Goal: Task Accomplishment & Management: Use online tool/utility

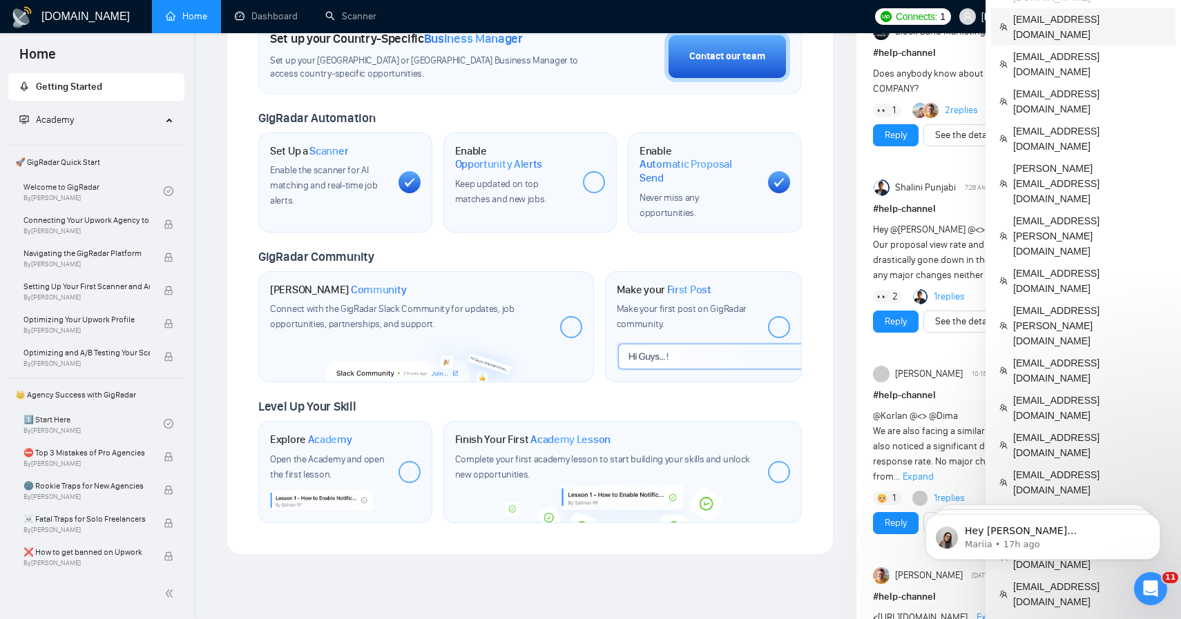
scroll to position [445, 0]
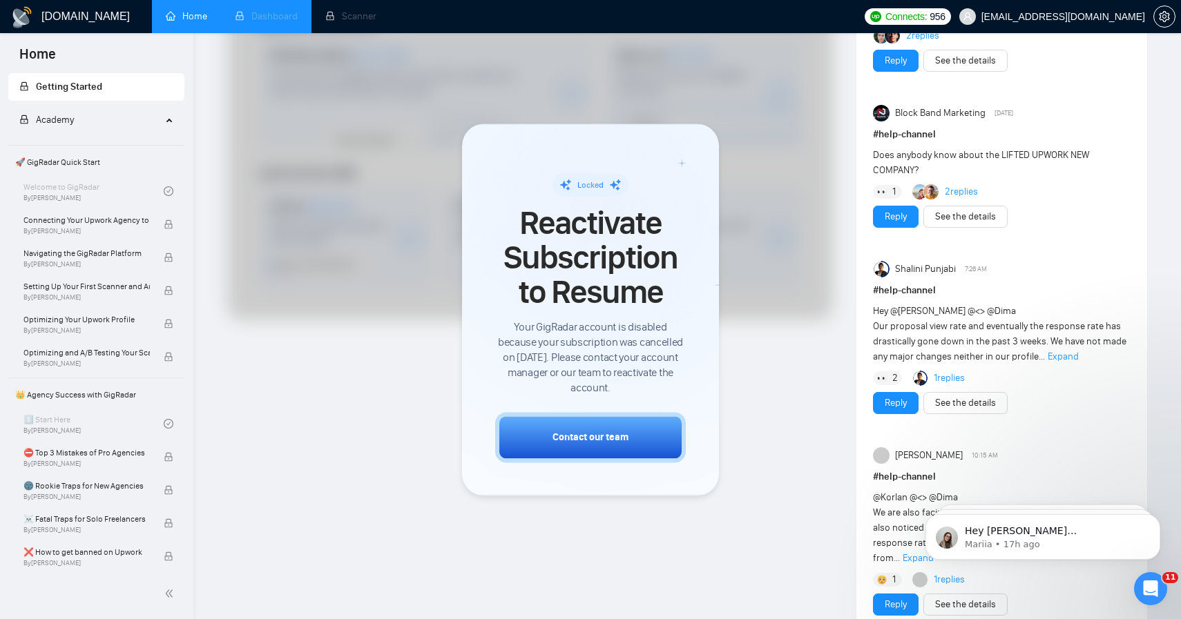
click at [268, 5] on li "Dashboard" at bounding box center [266, 16] width 90 height 33
click at [785, 394] on div at bounding box center [590, 309] width 1181 height 619
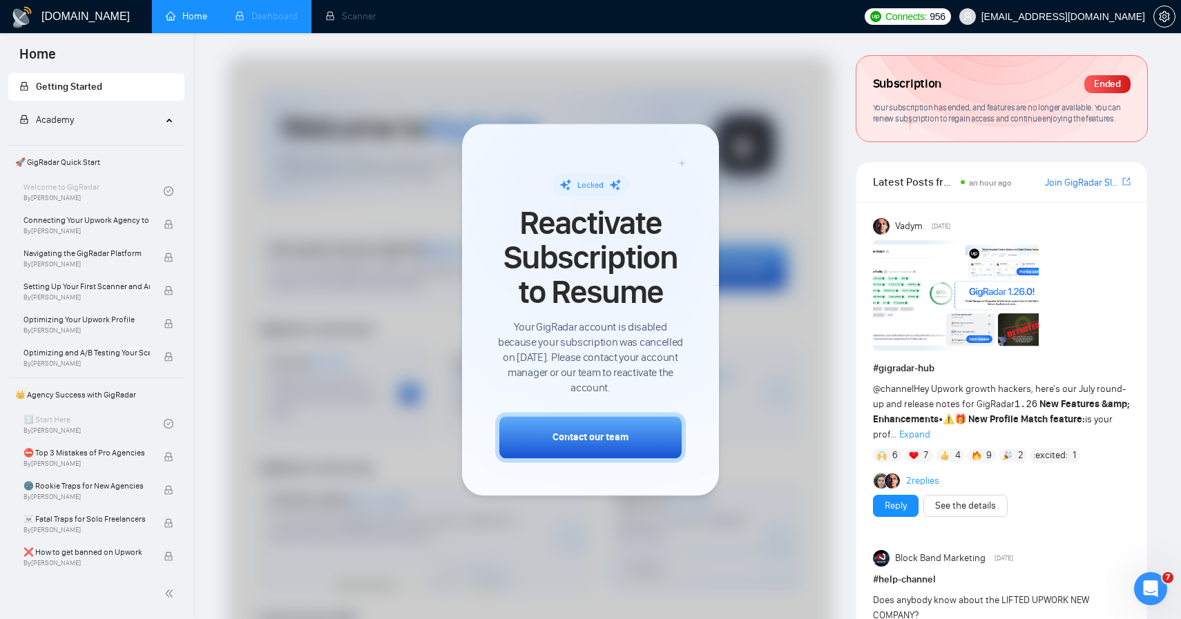
click at [279, 20] on li "Dashboard" at bounding box center [266, 16] width 90 height 33
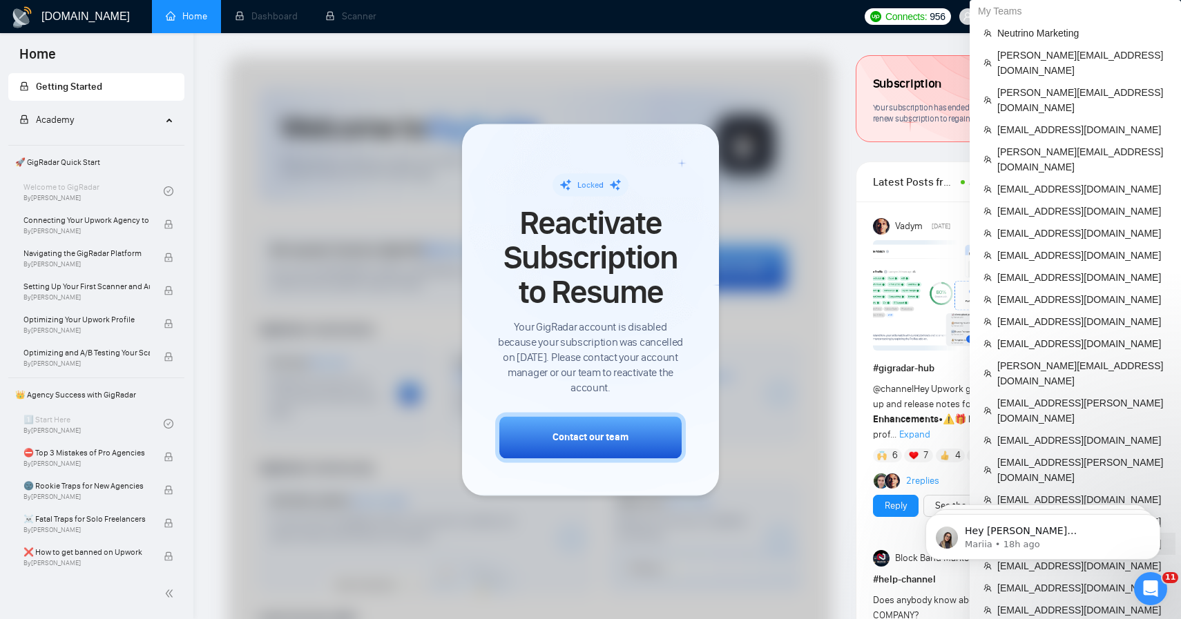
click at [1061, 537] on span "[EMAIL_ADDRESS][DOMAIN_NAME]" at bounding box center [1082, 544] width 170 height 15
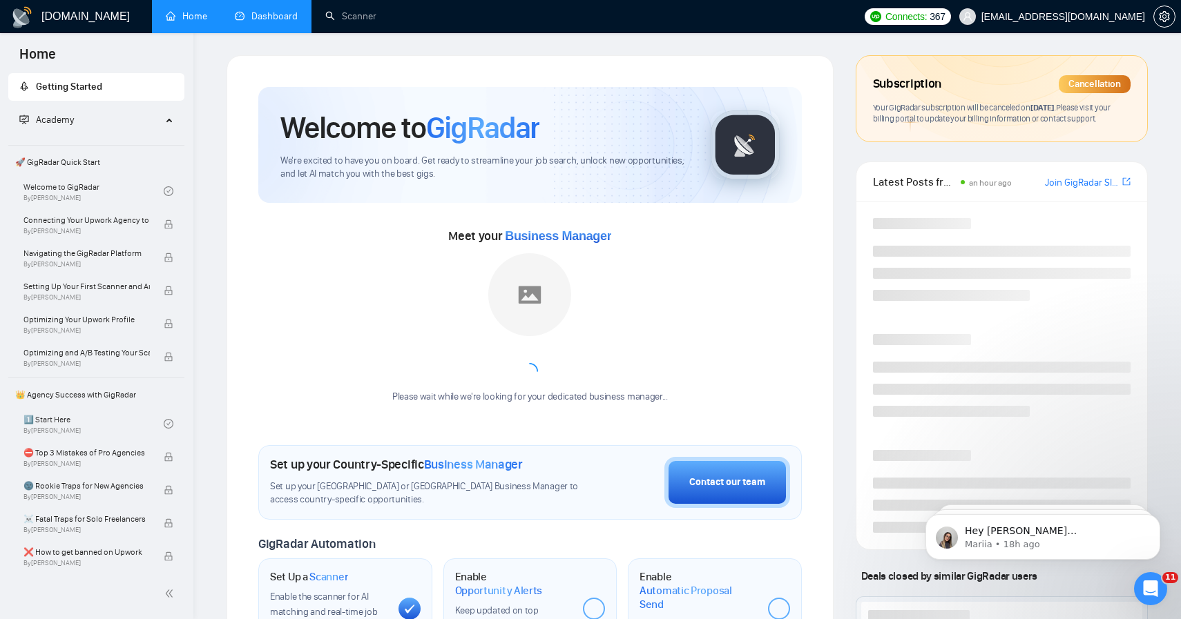
click at [258, 10] on link "Dashboard" at bounding box center [266, 16] width 63 height 12
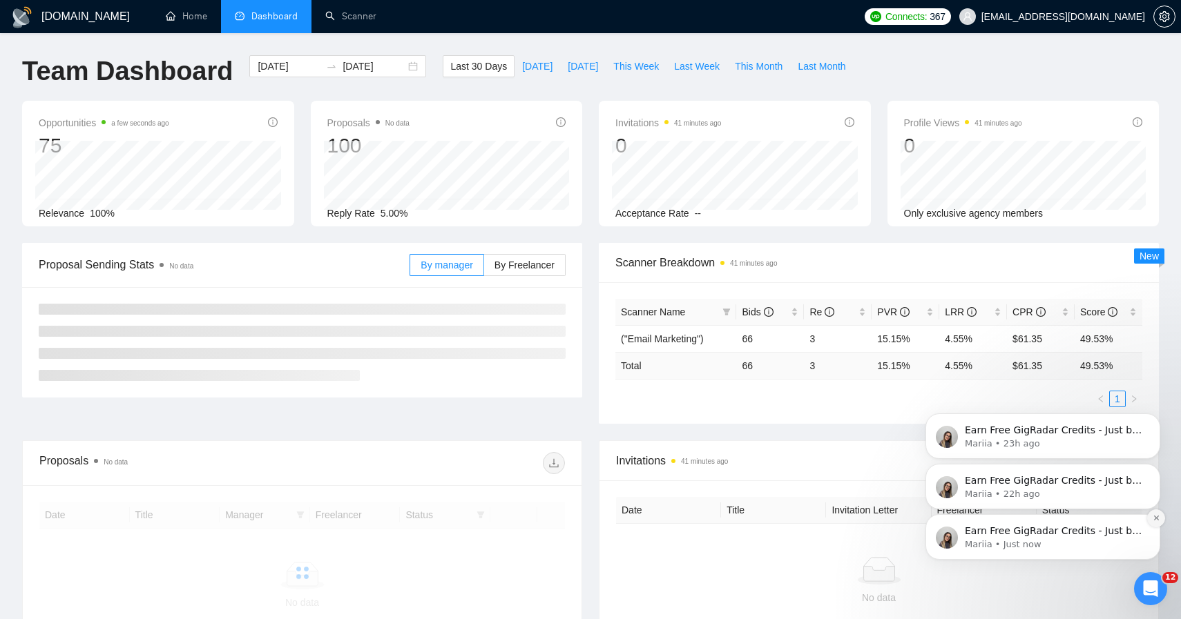
click at [1158, 520] on icon "Dismiss notification" at bounding box center [1157, 518] width 8 height 8
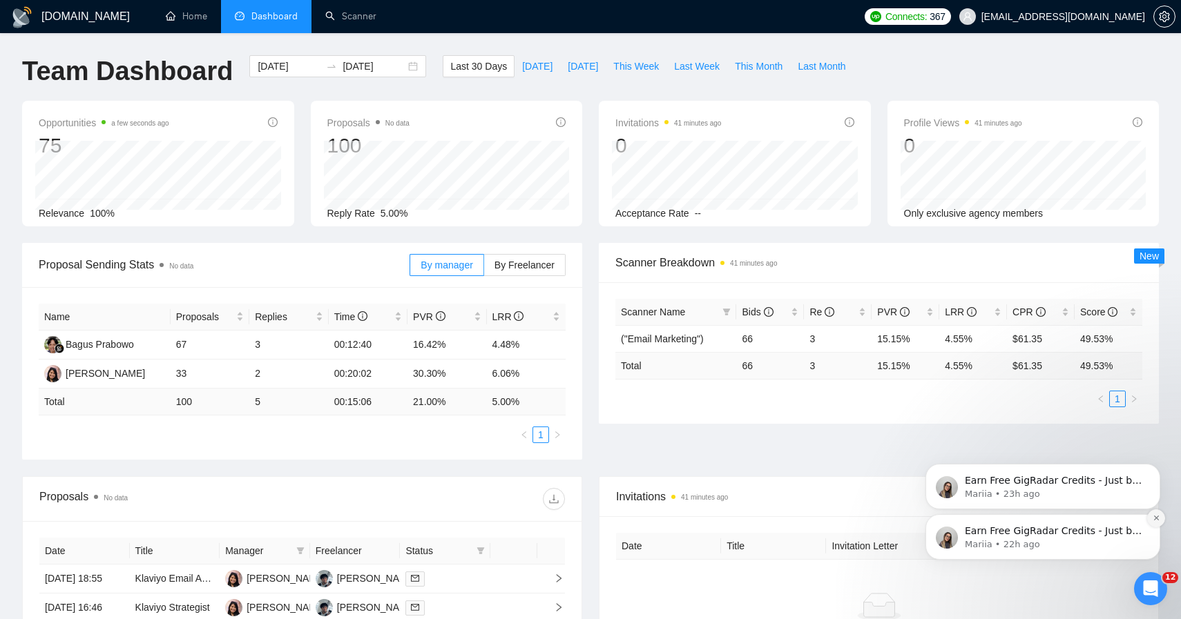
click at [1158, 519] on icon "Dismiss notification" at bounding box center [1157, 518] width 8 height 8
click at [1155, 515] on icon "Dismiss notification" at bounding box center [1157, 518] width 8 height 8
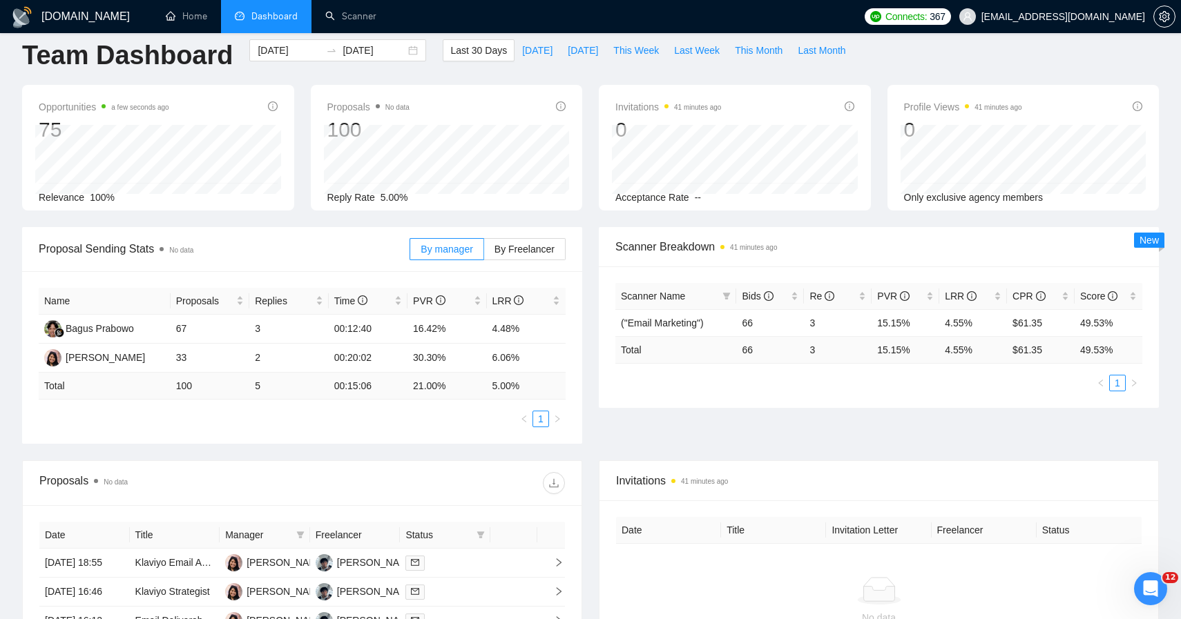
scroll to position [22, 0]
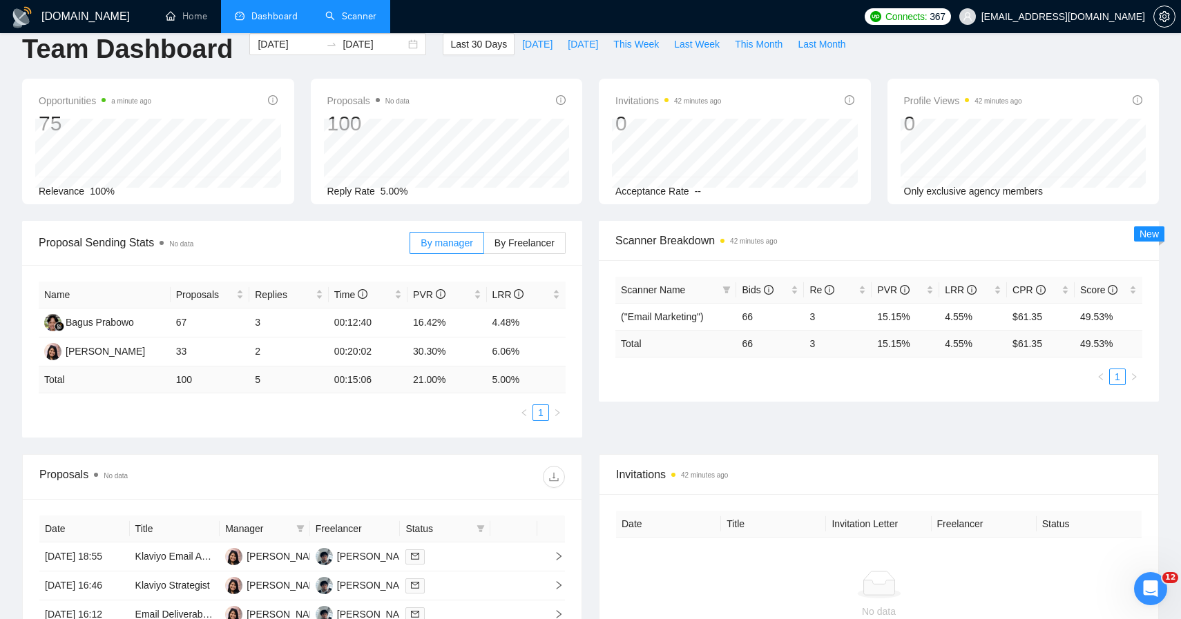
click at [376, 11] on link "Scanner" at bounding box center [350, 16] width 51 height 12
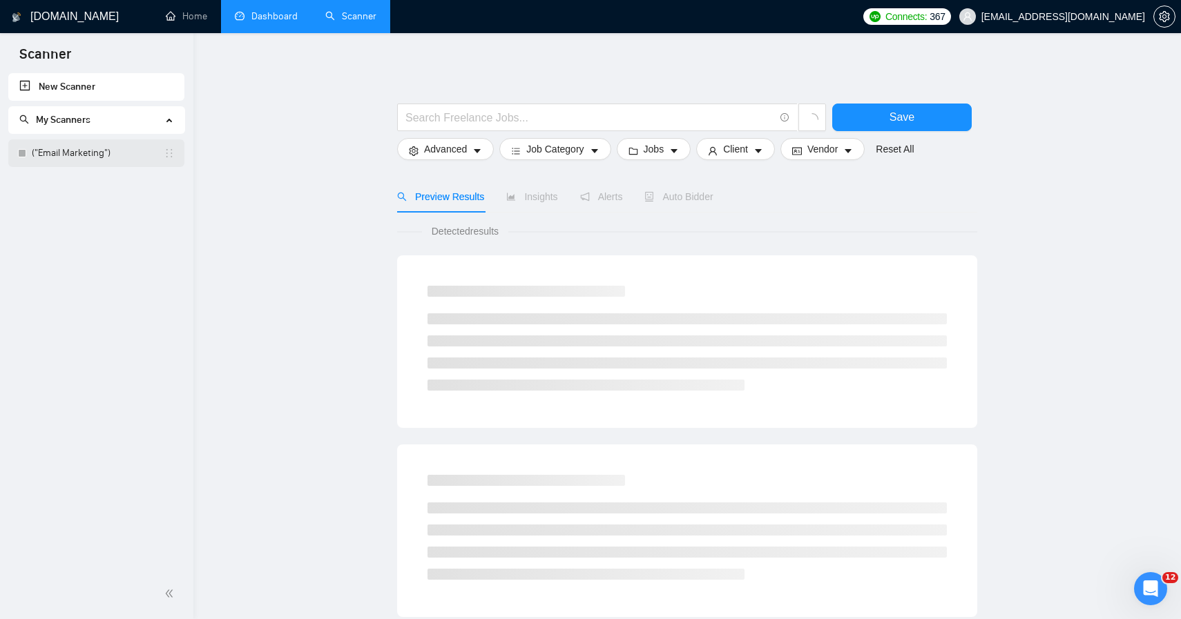
click at [95, 155] on link "("Email Marketing")" at bounding box center [98, 153] width 132 height 28
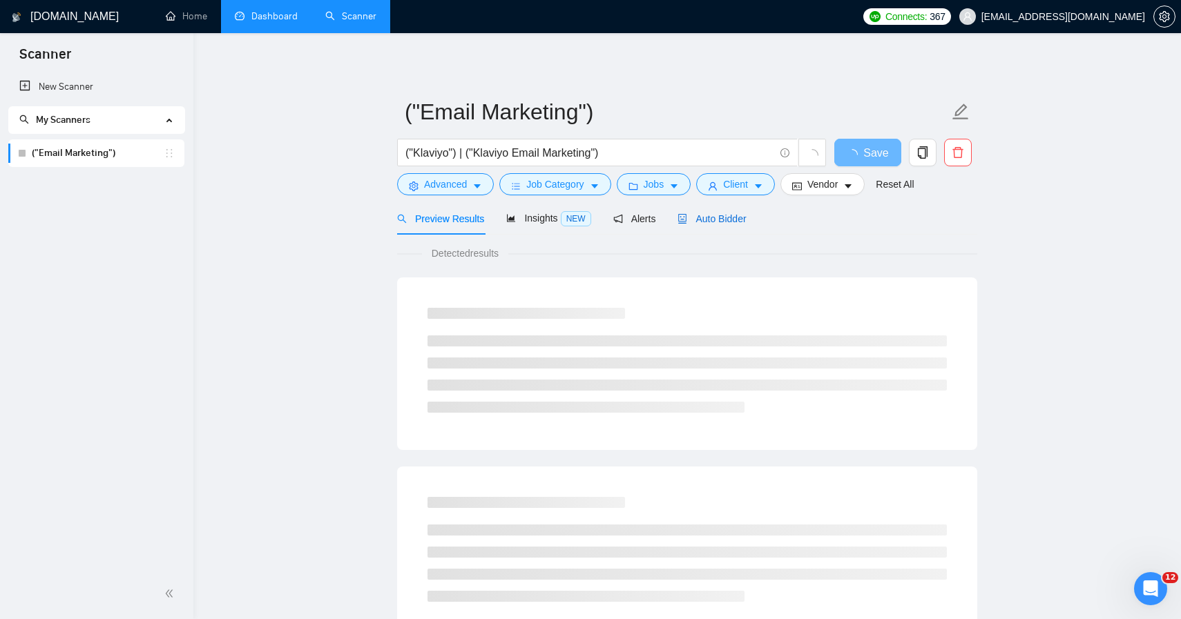
click at [729, 218] on span "Auto Bidder" at bounding box center [711, 218] width 68 height 11
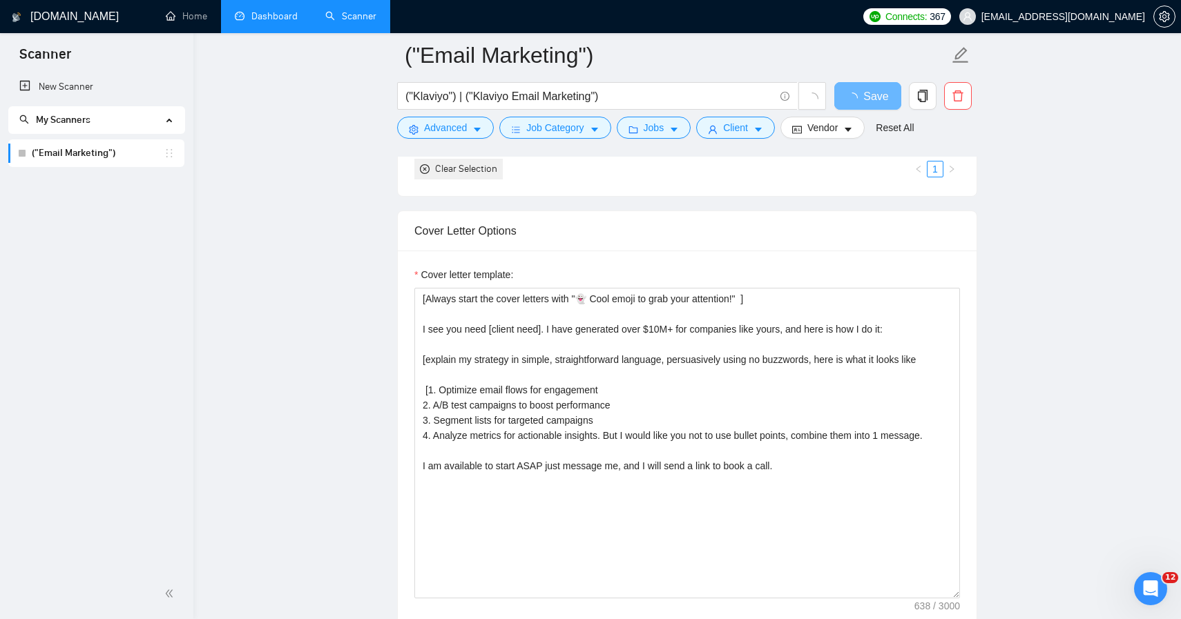
scroll to position [1478, 0]
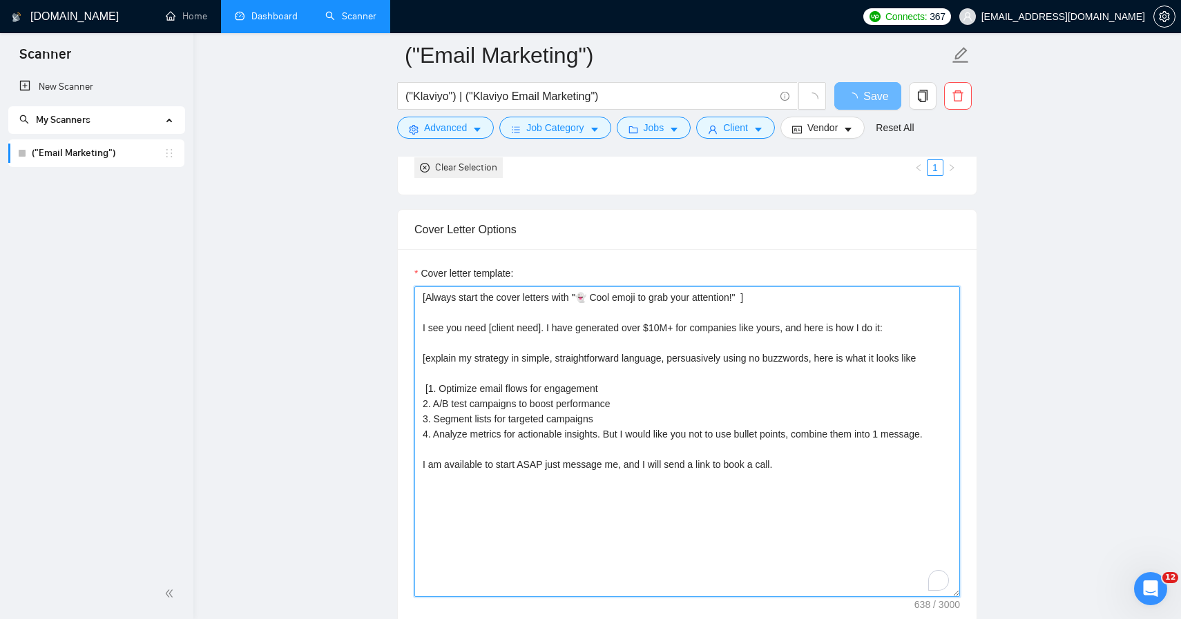
click at [685, 499] on textarea "[Always start the cover letters with "👻 Cool emoji to grab your attention!" ] I…" at bounding box center [687, 442] width 546 height 311
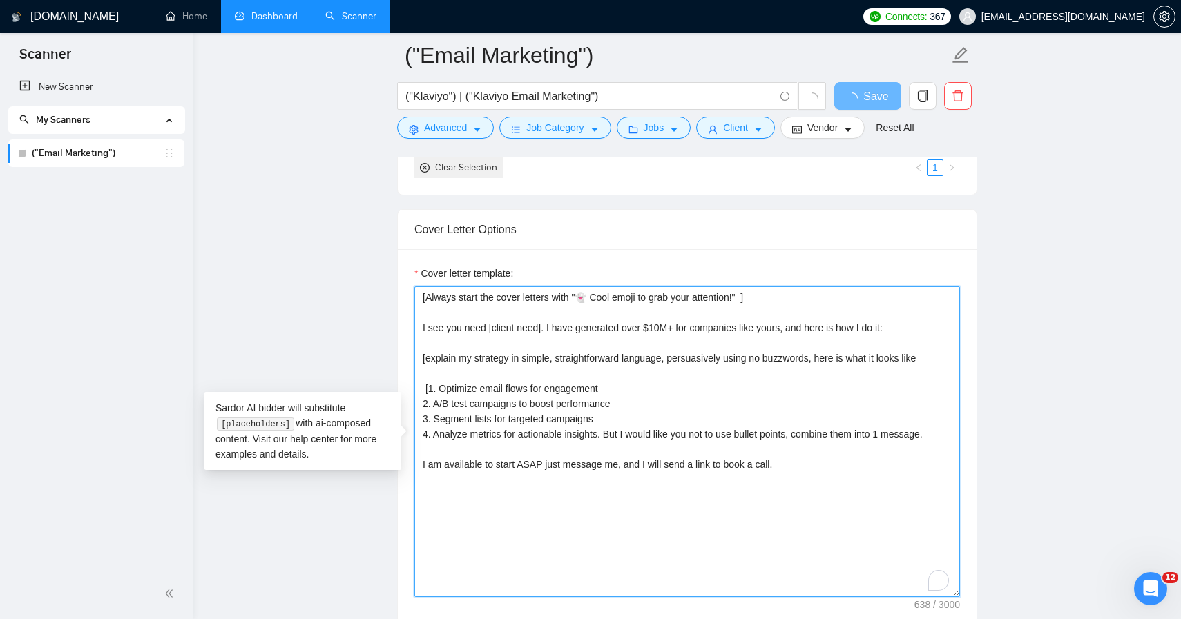
click at [834, 487] on textarea "[Always start the cover letters with "👻 Cool emoji to grab your attention!" ] I…" at bounding box center [687, 442] width 546 height 311
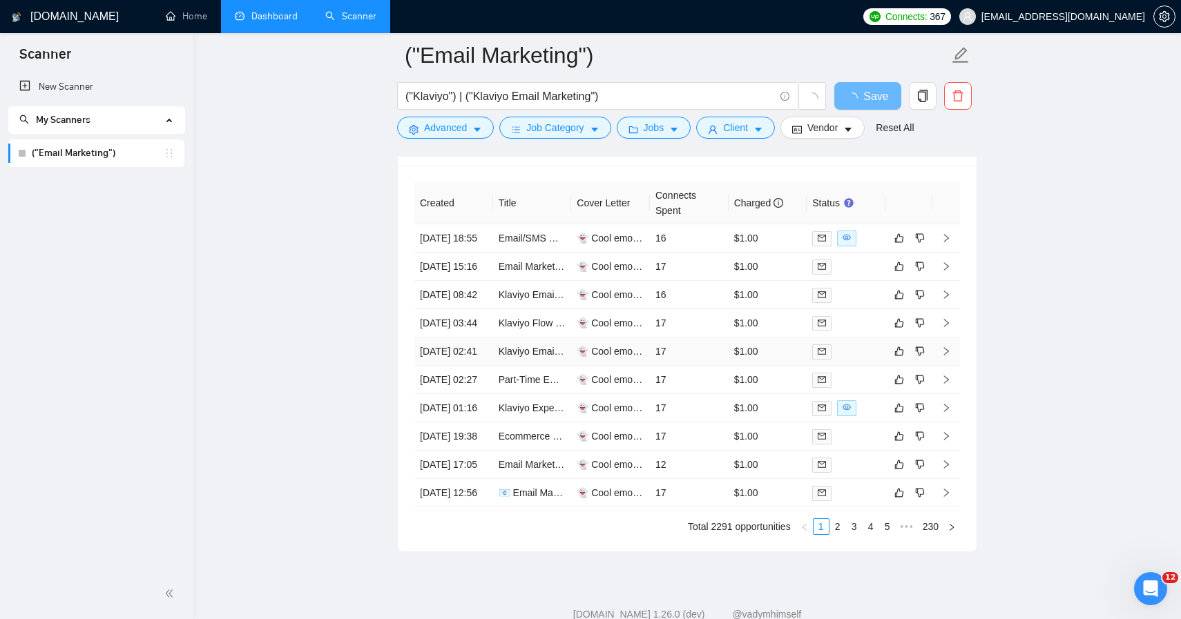
scroll to position [3526, 0]
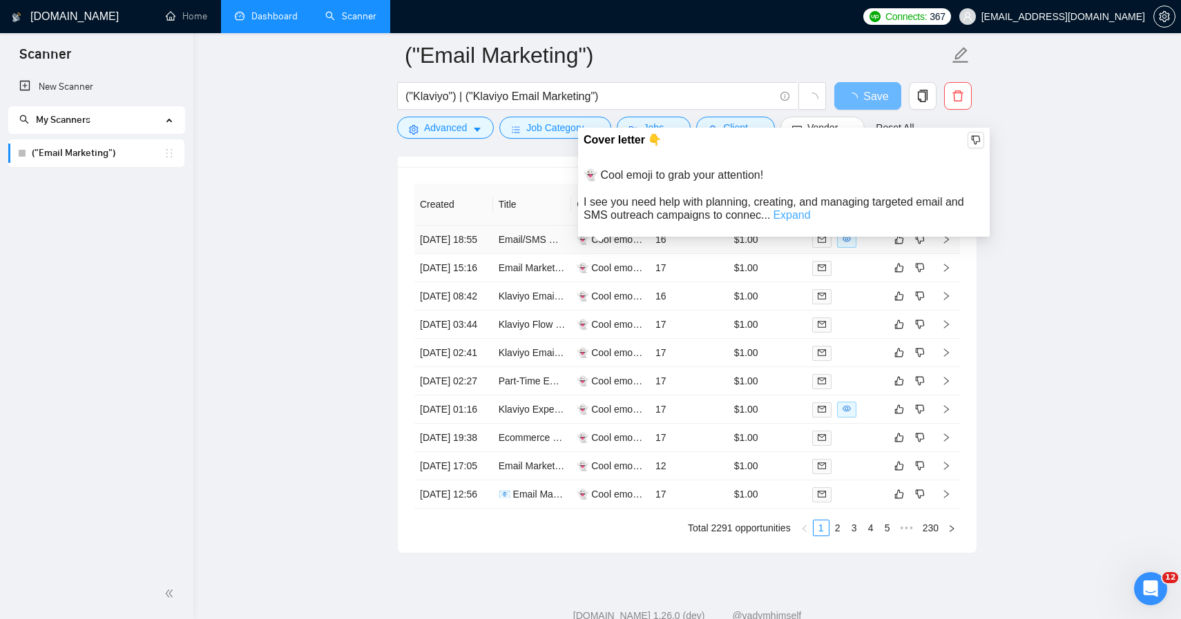
click at [794, 215] on link "Expand" at bounding box center [791, 215] width 37 height 12
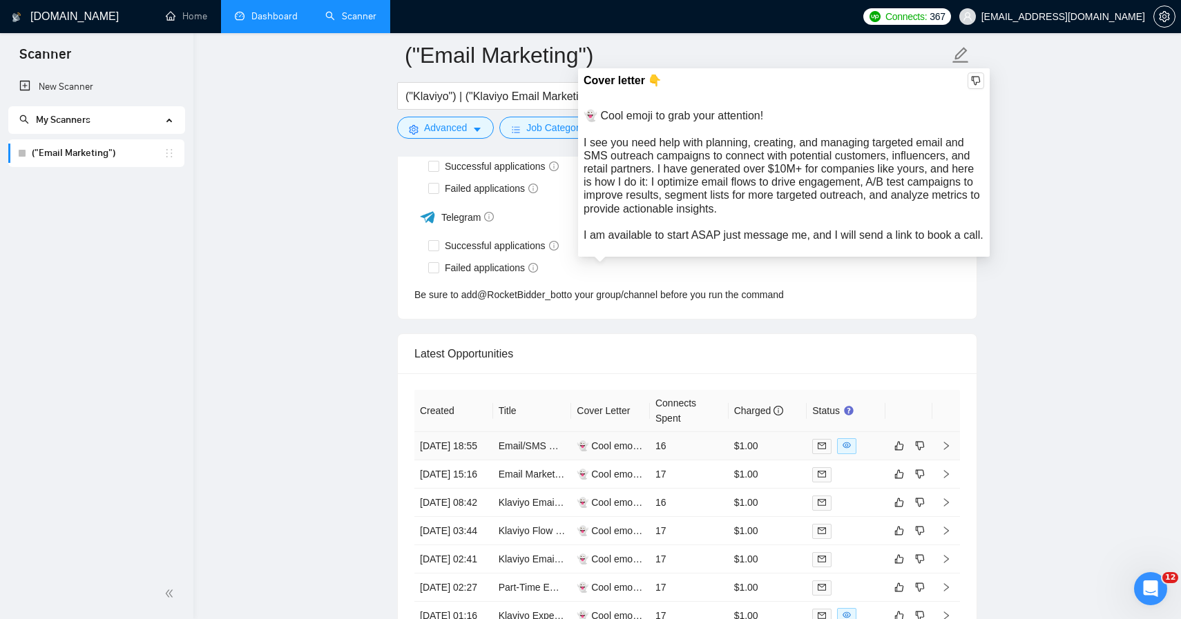
scroll to position [3492, 0]
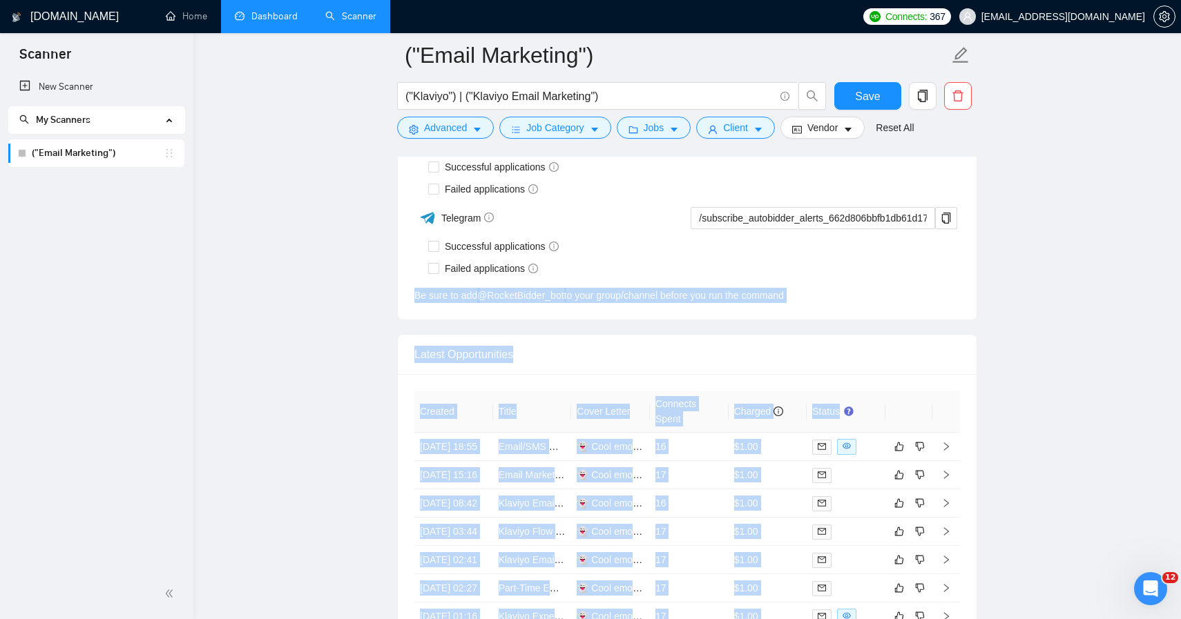
drag, startPoint x: 585, startPoint y: 110, endPoint x: 621, endPoint y: 238, distance: 132.7
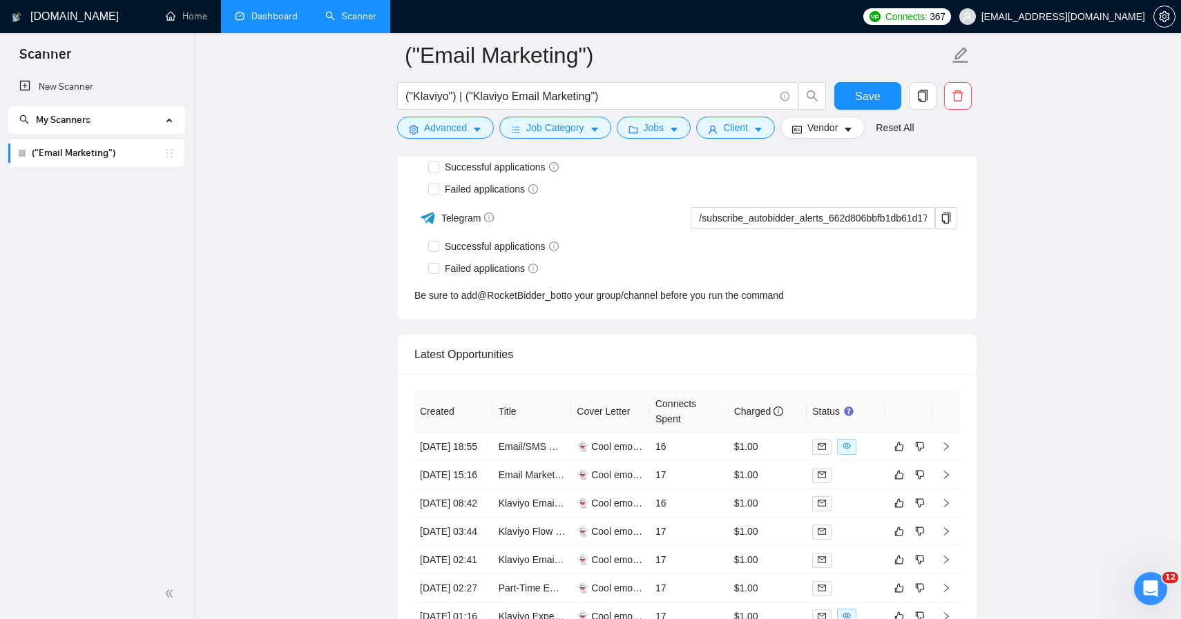
click at [643, 386] on div "Created Title Cover Letter Connects Spent Charged Status [DATE] 18:55 Email/SMS…" at bounding box center [687, 567] width 579 height 386
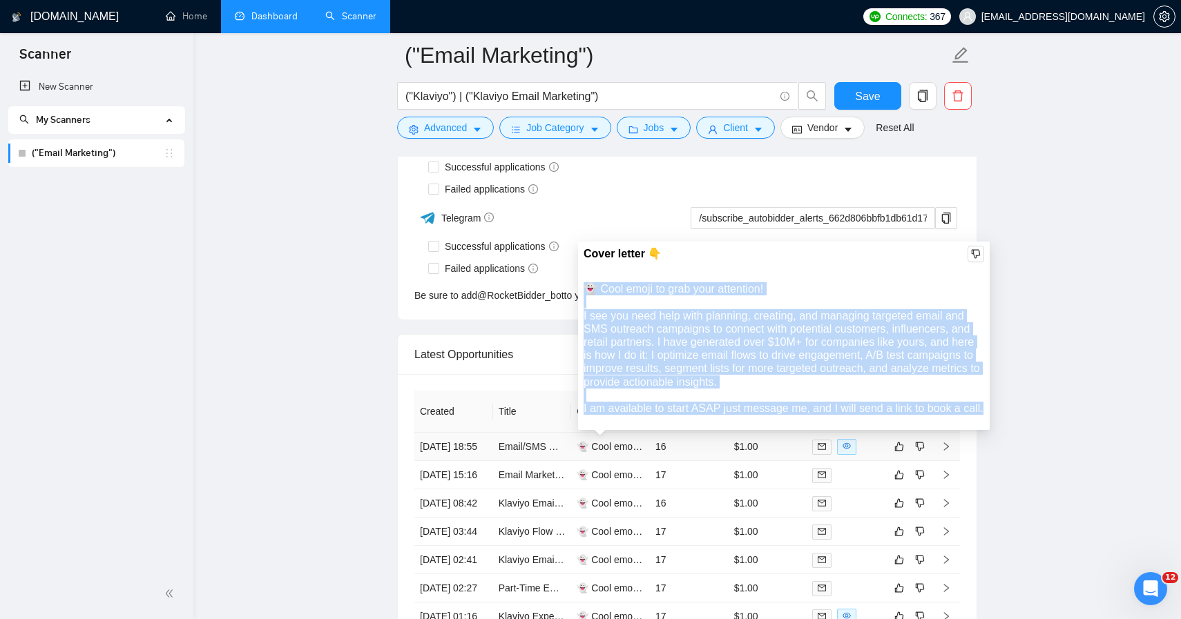
drag, startPoint x: 584, startPoint y: 289, endPoint x: 608, endPoint y: 419, distance: 132.7
click at [609, 415] on div "👻 Cool emoji to grab your attention! I see you need help with planning, creatin…" at bounding box center [784, 348] width 401 height 133
copy div "👻 Cool emoji to grab your attention! I see you need help with planning, creatin…"
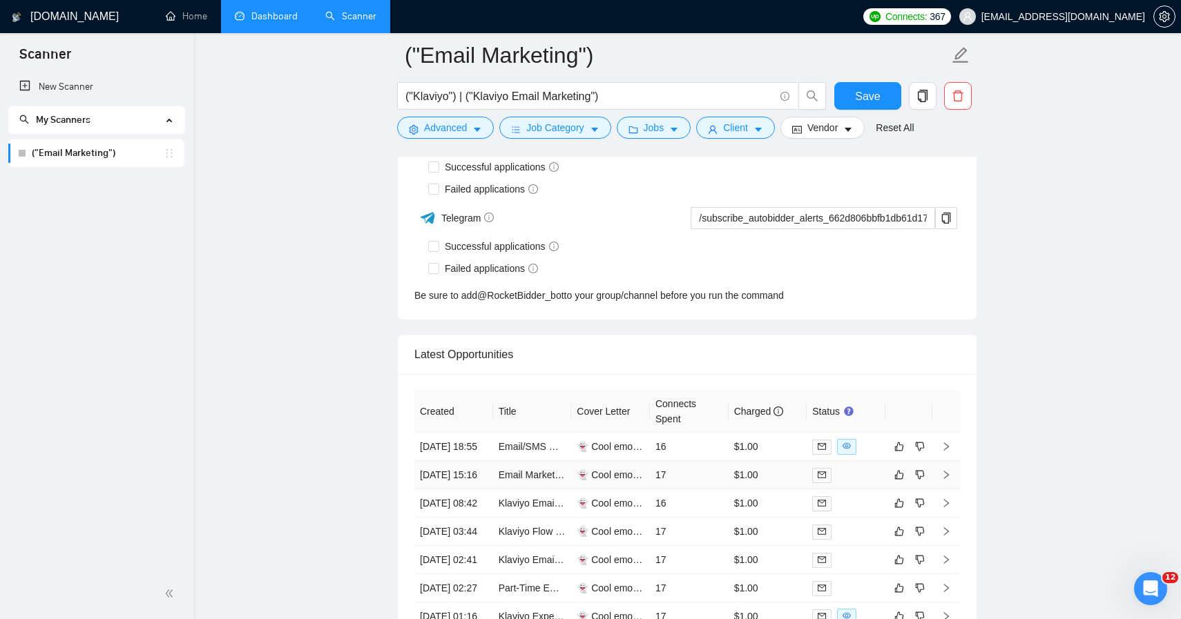
click at [847, 483] on div at bounding box center [846, 476] width 68 height 16
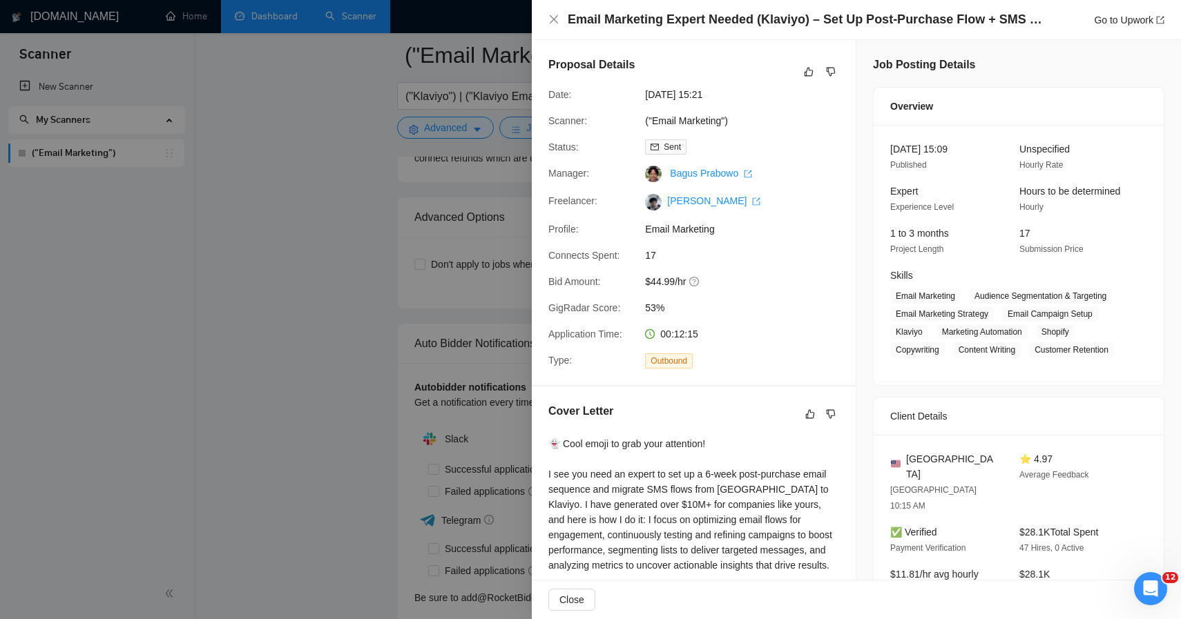
scroll to position [3100, 0]
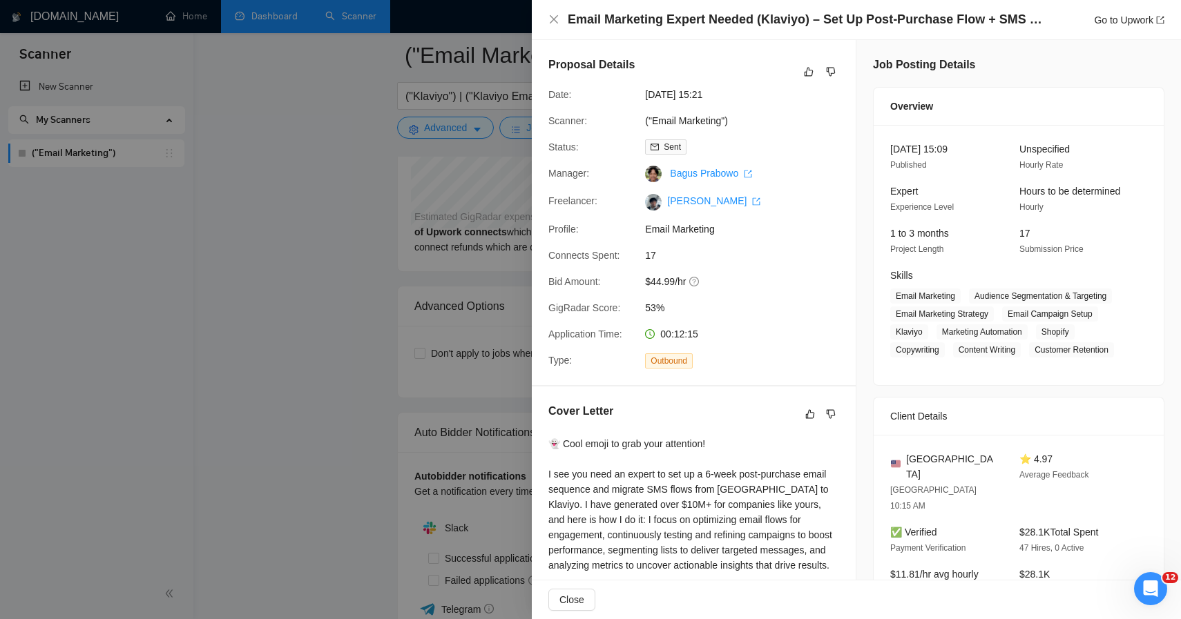
click at [686, 30] on div "Email Marketing Expert Needed (Klaviyo) – Set Up Post-Purchase Flow + SMS Migra…" at bounding box center [856, 20] width 649 height 40
click at [421, 257] on div at bounding box center [590, 309] width 1181 height 619
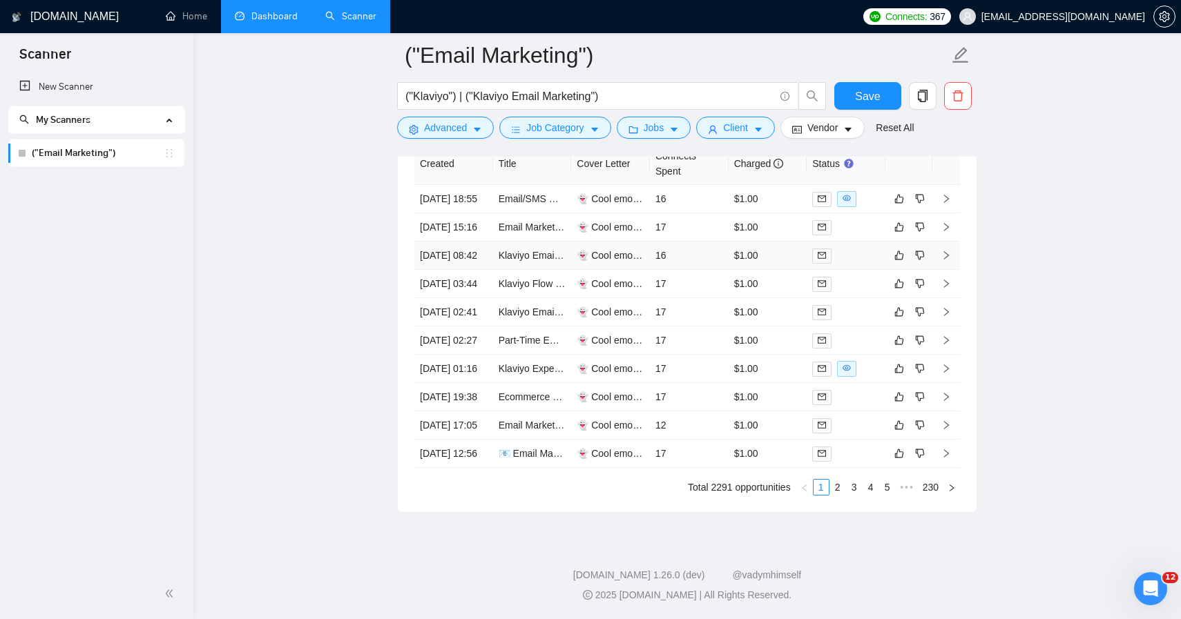
scroll to position [3777, 0]
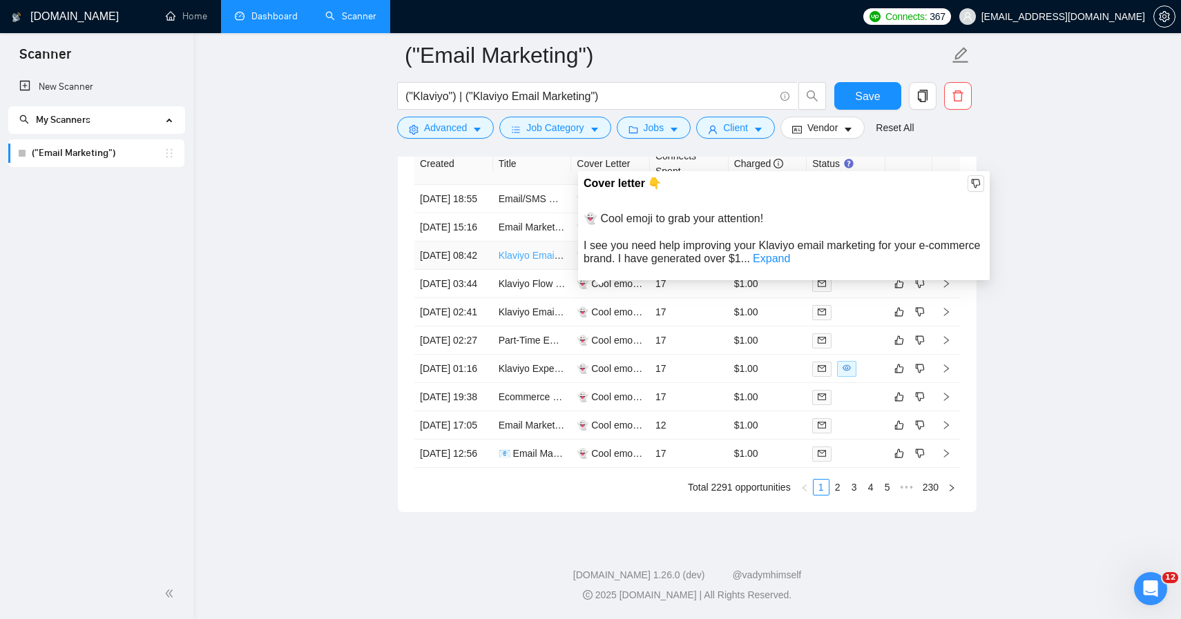
click at [523, 253] on link "Klaviyo Email Marketing Specialist for E-Commerce Brand" at bounding box center [623, 255] width 249 height 11
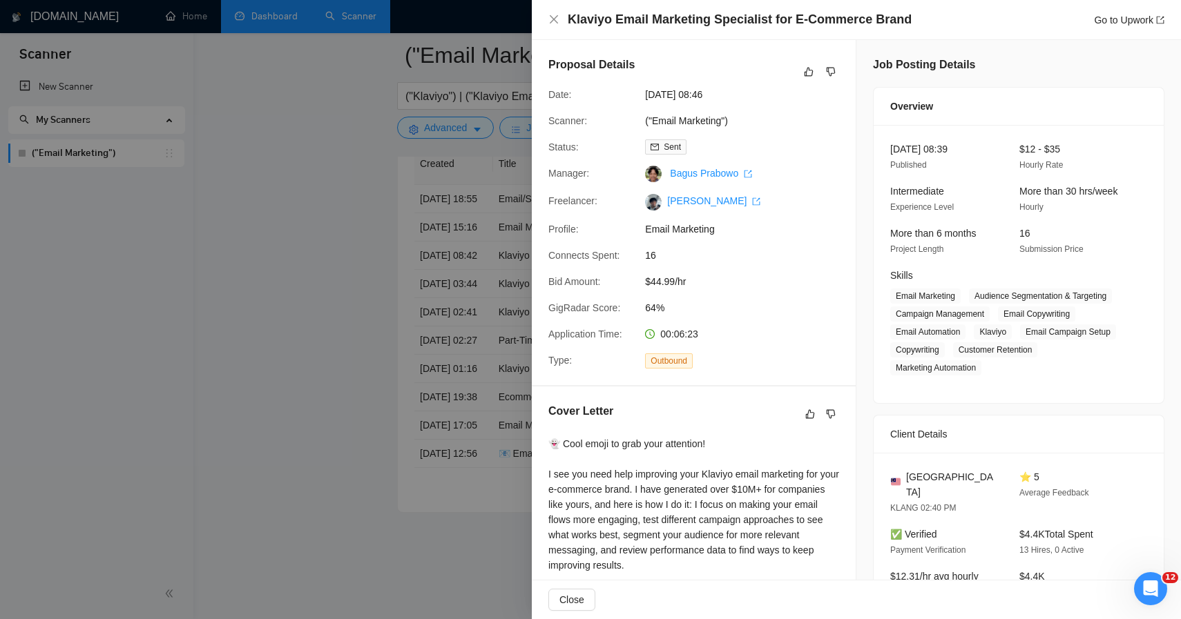
click at [497, 395] on div at bounding box center [590, 309] width 1181 height 619
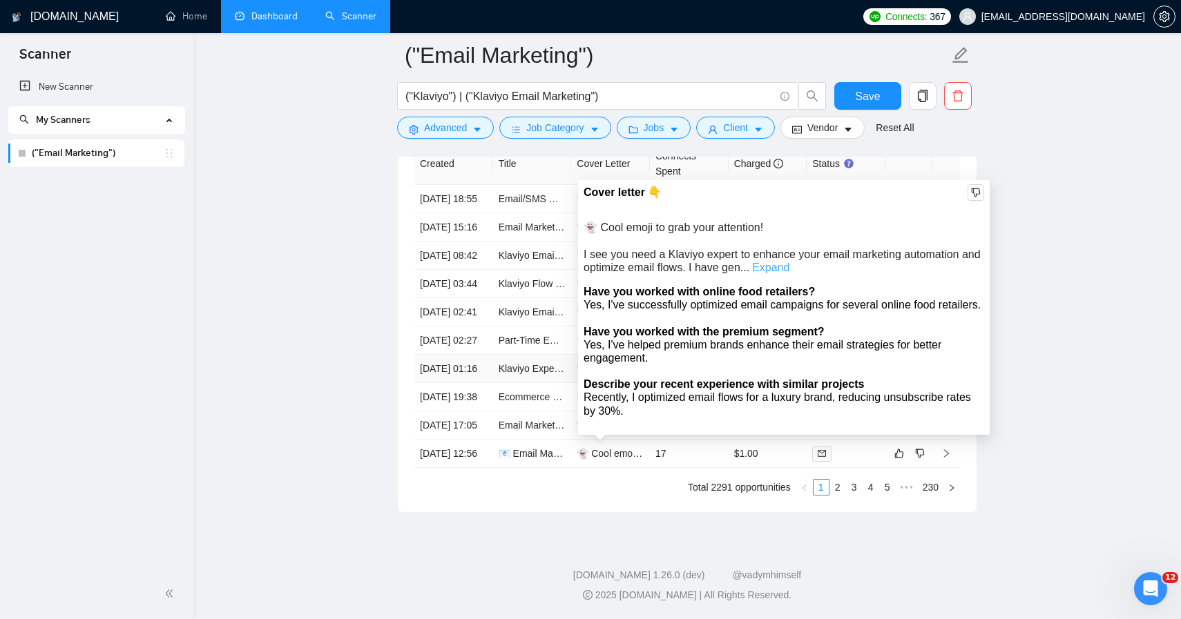
click at [789, 262] on link "Expand" at bounding box center [770, 268] width 37 height 12
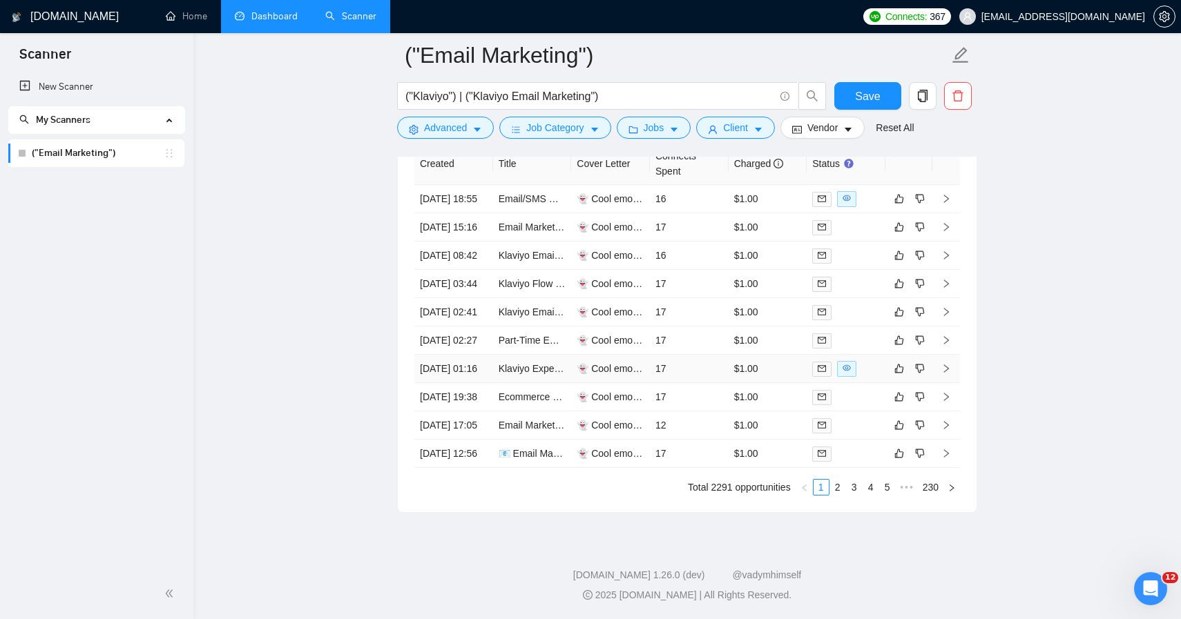
click at [800, 383] on td "$1.00" at bounding box center [768, 369] width 79 height 28
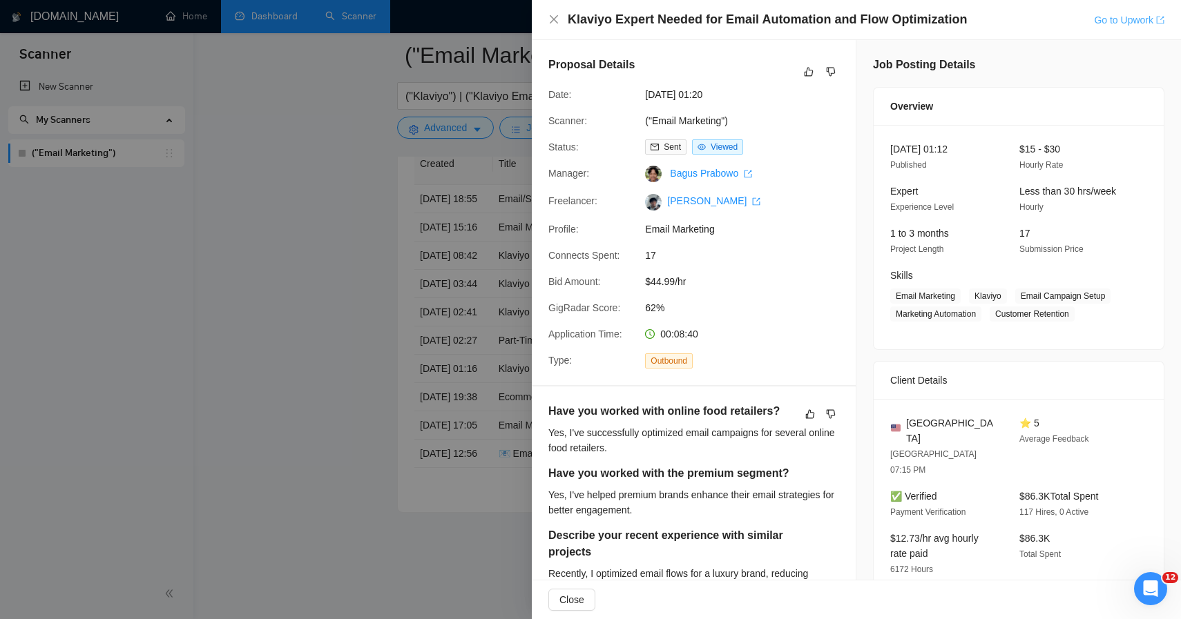
click at [1110, 21] on link "Go to Upwork" at bounding box center [1129, 20] width 70 height 11
click at [478, 93] on div at bounding box center [590, 309] width 1181 height 619
